Goal: Task Accomplishment & Management: Use online tool/utility

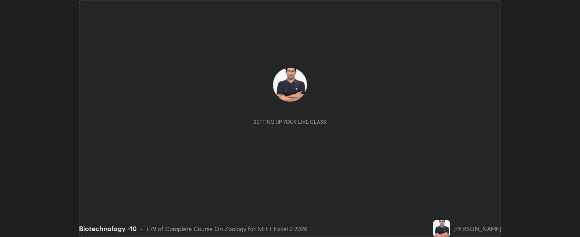
scroll to position [237, 580]
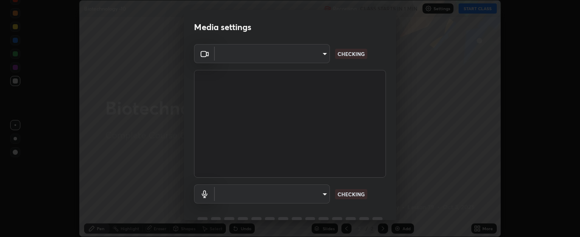
type input "bdf1d9f3bca52f971e18e8a0044631de21cc90e990e9184687b770e2af72e9a3"
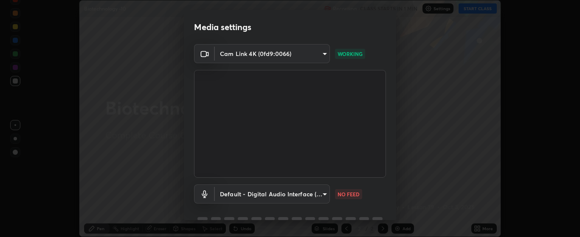
scroll to position [41, 0]
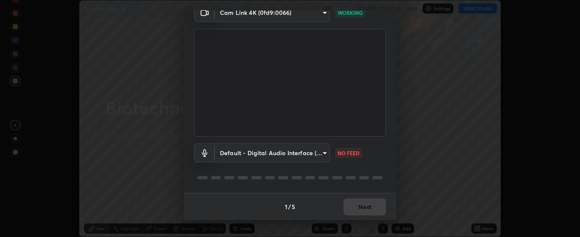
click at [321, 154] on body "Erase all Biotechnology -10 Recording CLASS STARTS IN 1 MIN Settings START CLAS…" at bounding box center [290, 118] width 580 height 237
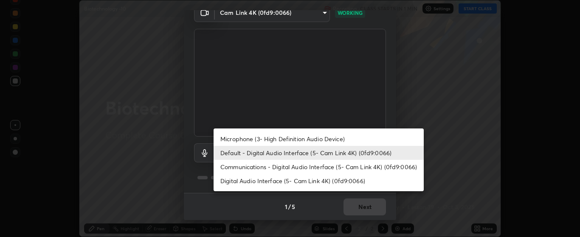
click at [339, 141] on li "Microphone (3- High Definition Audio Device)" at bounding box center [319, 139] width 210 height 14
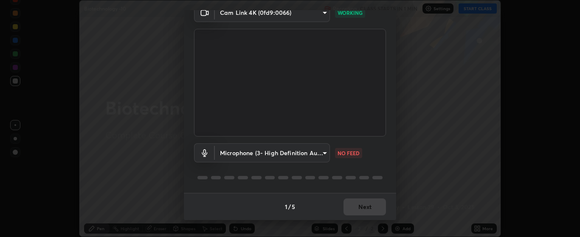
type input "c256b86daf01c560be4829c0f54a8eced1dcc955cc1284151957411a620cb3fd"
click at [359, 211] on button "Next" at bounding box center [365, 207] width 42 height 17
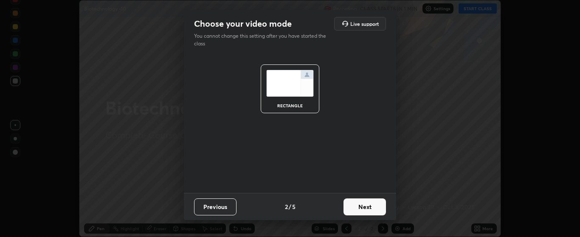
click at [362, 214] on button "Next" at bounding box center [365, 207] width 42 height 17
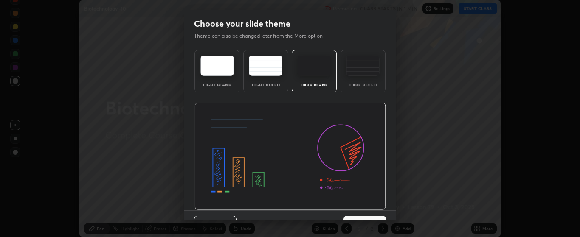
scroll to position [17, 0]
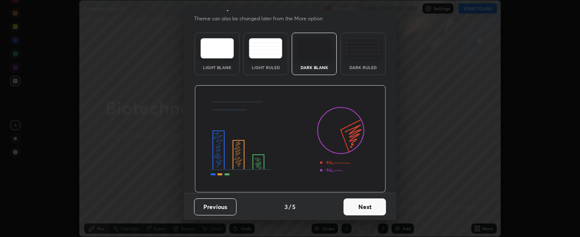
click at [359, 208] on button "Next" at bounding box center [365, 207] width 42 height 17
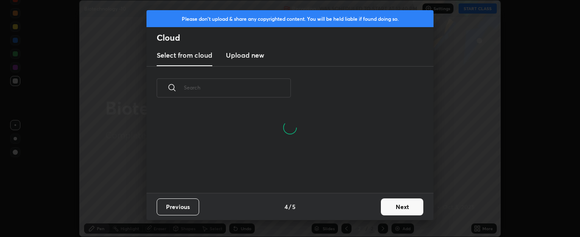
scroll to position [3, 5]
click at [387, 209] on button "Next" at bounding box center [402, 207] width 42 height 17
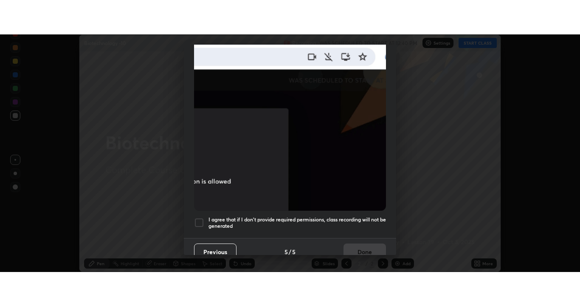
scroll to position [212, 0]
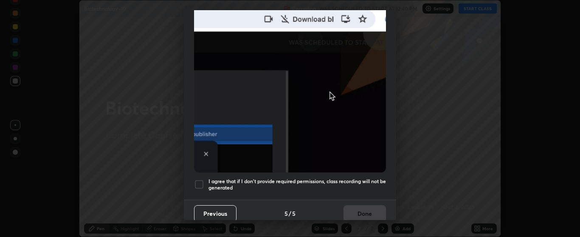
click at [202, 180] on div at bounding box center [199, 185] width 10 height 10
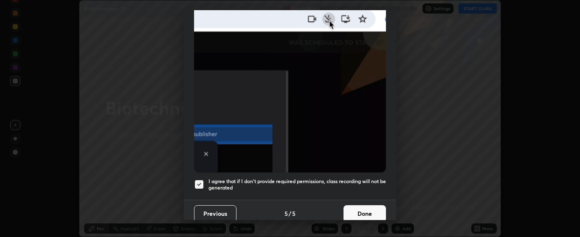
click at [367, 207] on button "Done" at bounding box center [365, 214] width 42 height 17
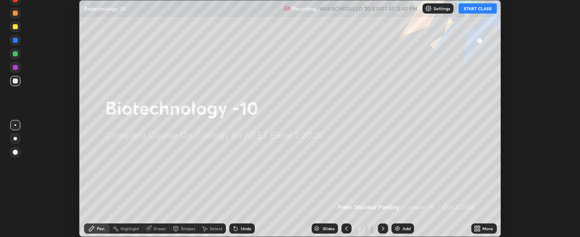
click at [477, 9] on button "START CLASS" at bounding box center [478, 8] width 38 height 10
click at [480, 227] on icon at bounding box center [479, 227] width 2 height 2
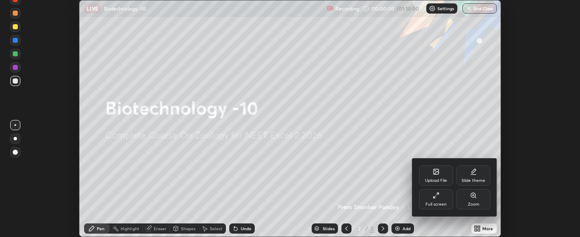
click at [447, 198] on div "Full screen" at bounding box center [436, 199] width 34 height 20
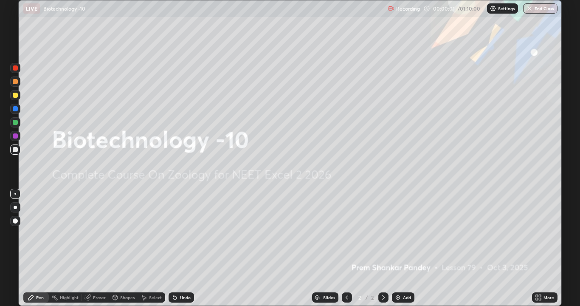
scroll to position [306, 580]
click at [399, 237] on img at bounding box center [398, 297] width 7 height 7
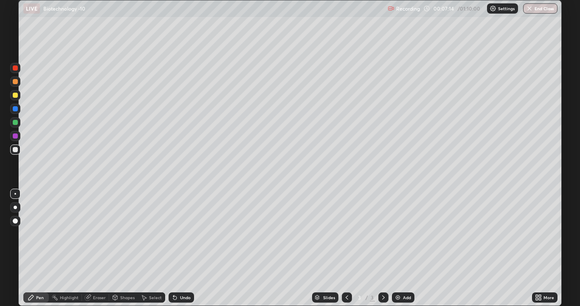
click at [17, 207] on div at bounding box center [15, 207] width 10 height 10
click at [14, 205] on div at bounding box center [15, 207] width 10 height 10
click at [395, 237] on img at bounding box center [398, 297] width 7 height 7
click at [15, 123] on div at bounding box center [15, 122] width 5 height 5
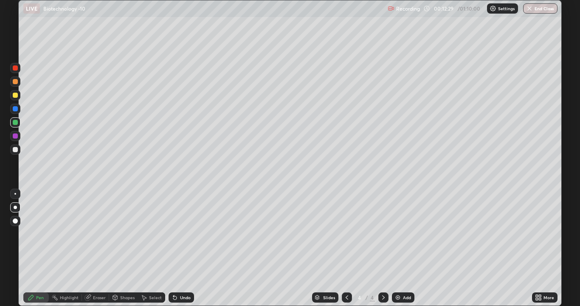
click at [16, 150] on div at bounding box center [15, 149] width 5 height 5
click at [17, 121] on div at bounding box center [15, 122] width 5 height 5
click at [15, 148] on div at bounding box center [15, 149] width 5 height 5
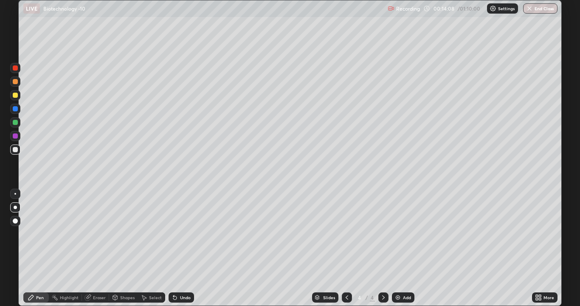
click at [13, 151] on div at bounding box center [15, 149] width 5 height 5
click at [395, 237] on img at bounding box center [398, 297] width 7 height 7
click at [17, 95] on div at bounding box center [15, 95] width 5 height 5
click at [18, 149] on div at bounding box center [15, 149] width 10 height 10
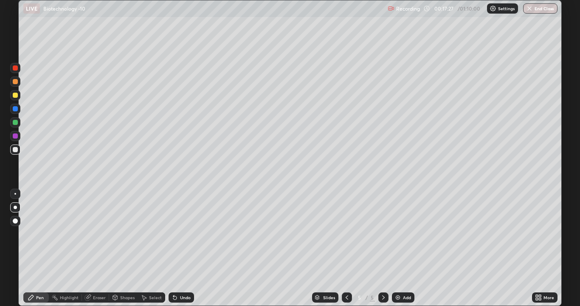
click at [18, 149] on div at bounding box center [15, 149] width 10 height 10
click at [174, 237] on icon at bounding box center [174, 297] width 3 height 3
click at [92, 237] on div "Eraser" at bounding box center [95, 297] width 27 height 10
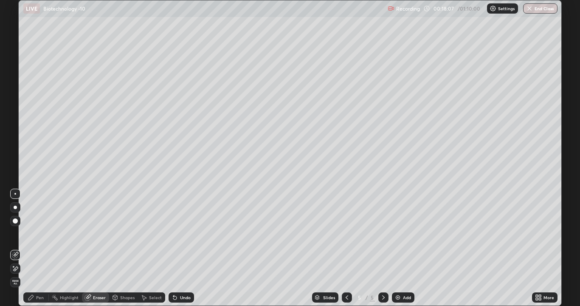
click at [39, 237] on div "Pen" at bounding box center [35, 297] width 25 height 10
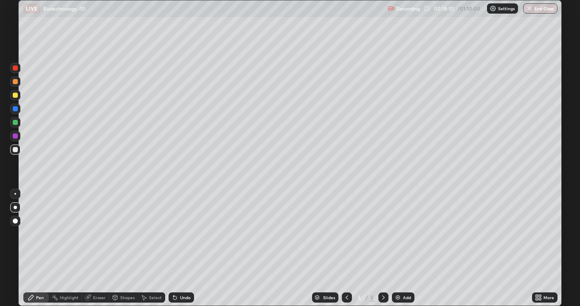
click at [16, 122] on div at bounding box center [15, 122] width 5 height 5
click at [15, 149] on div at bounding box center [15, 149] width 5 height 5
click at [18, 150] on div at bounding box center [15, 149] width 10 height 10
click at [99, 237] on div "Eraser" at bounding box center [99, 297] width 13 height 4
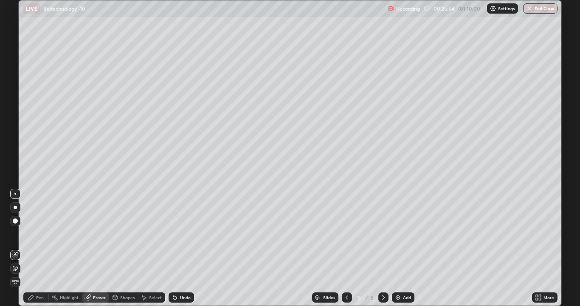
click at [40, 237] on div "Pen" at bounding box center [40, 297] width 8 height 4
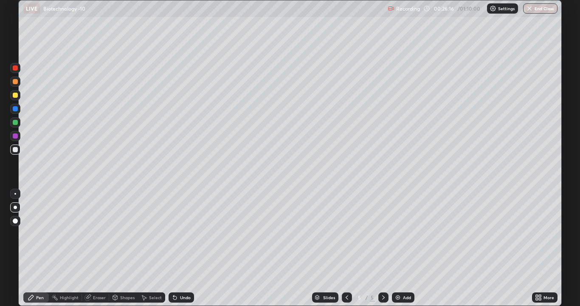
click at [16, 124] on div at bounding box center [15, 122] width 5 height 5
click at [16, 96] on div at bounding box center [15, 95] width 5 height 5
click at [17, 68] on div at bounding box center [15, 67] width 5 height 5
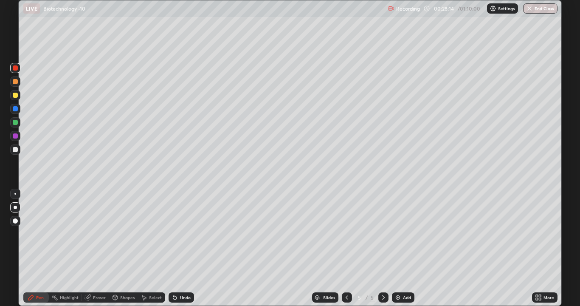
click at [17, 68] on div at bounding box center [15, 67] width 5 height 5
click at [15, 109] on div at bounding box center [15, 108] width 5 height 5
click at [16, 68] on div at bounding box center [15, 67] width 5 height 5
click at [17, 66] on div at bounding box center [15, 67] width 5 height 5
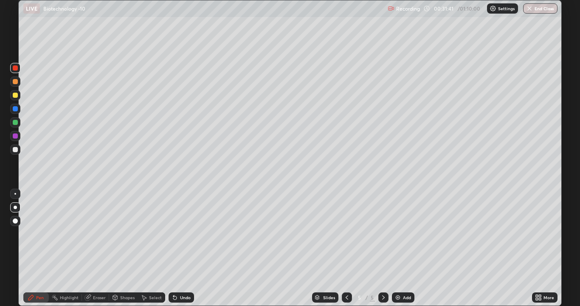
click at [14, 134] on div at bounding box center [15, 135] width 5 height 5
click at [542, 8] on button "End Class" at bounding box center [540, 8] width 34 height 10
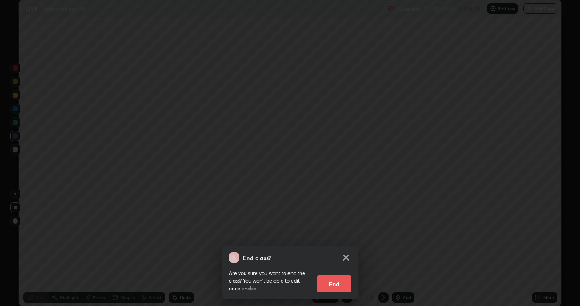
click at [339, 237] on button "End" at bounding box center [334, 283] width 34 height 17
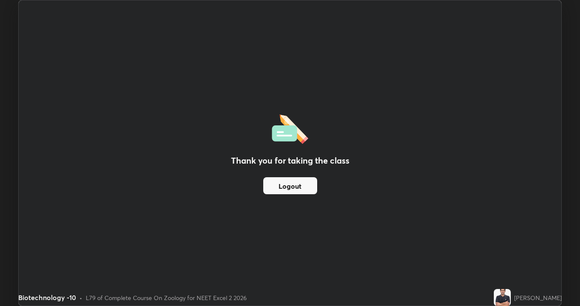
click at [335, 237] on div "Thank you for taking the class Logout" at bounding box center [290, 152] width 543 height 305
click at [300, 181] on button "Logout" at bounding box center [290, 185] width 54 height 17
